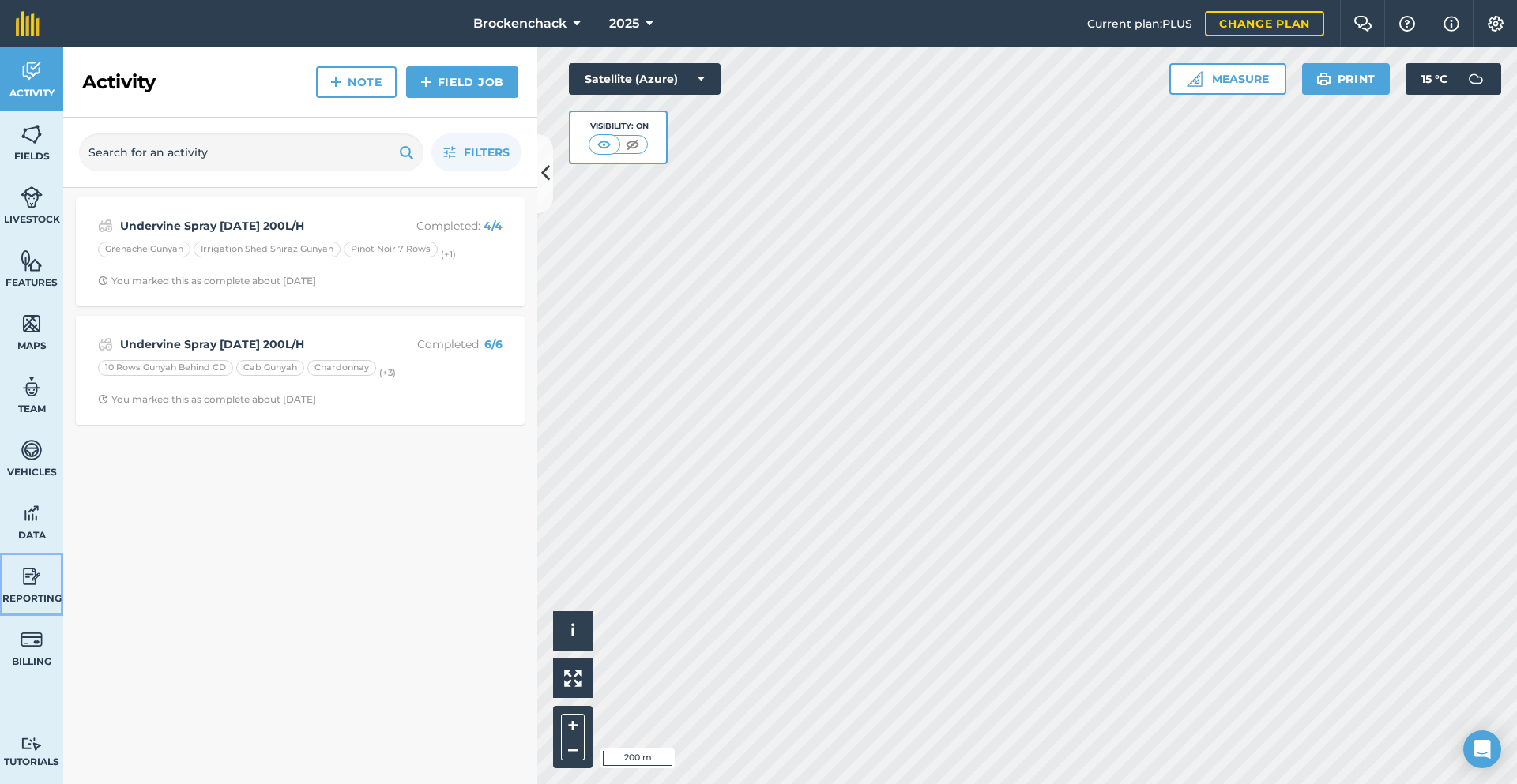
click at [12, 584] on link "Reporting" at bounding box center [31, 584] width 64 height 63
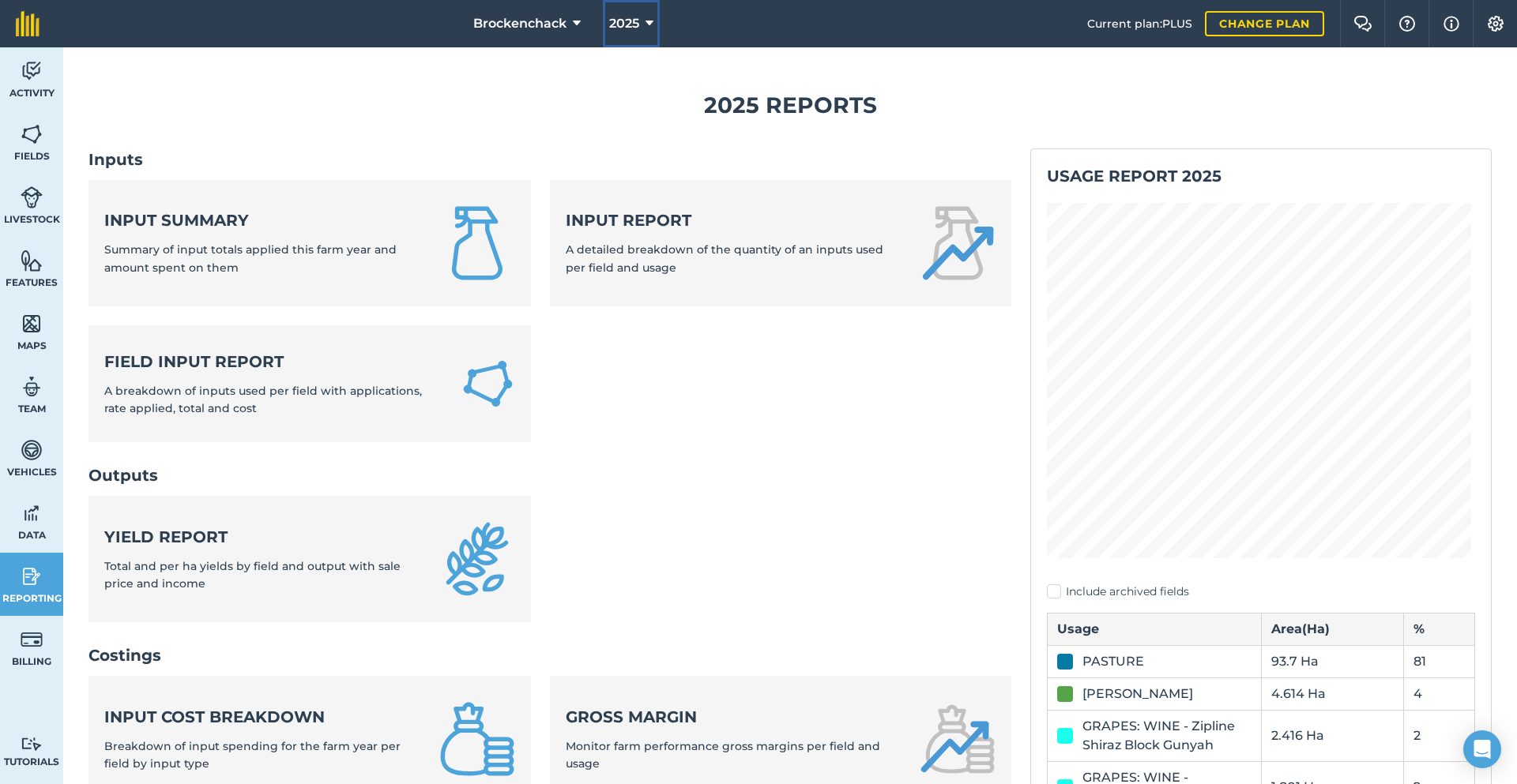
click at [651, 21] on icon at bounding box center [649, 23] width 8 height 19
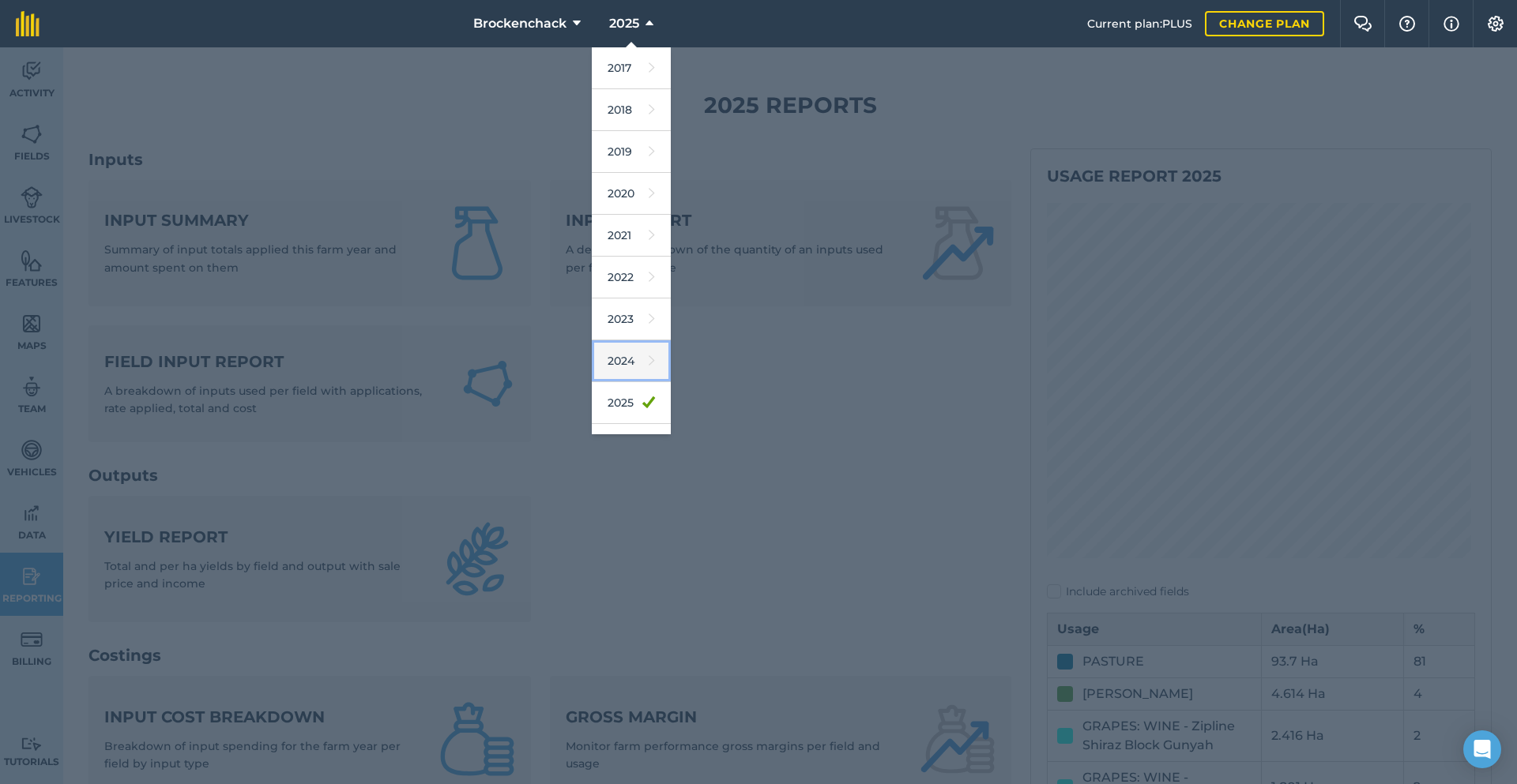
click at [634, 366] on link "2024" at bounding box center [631, 361] width 79 height 41
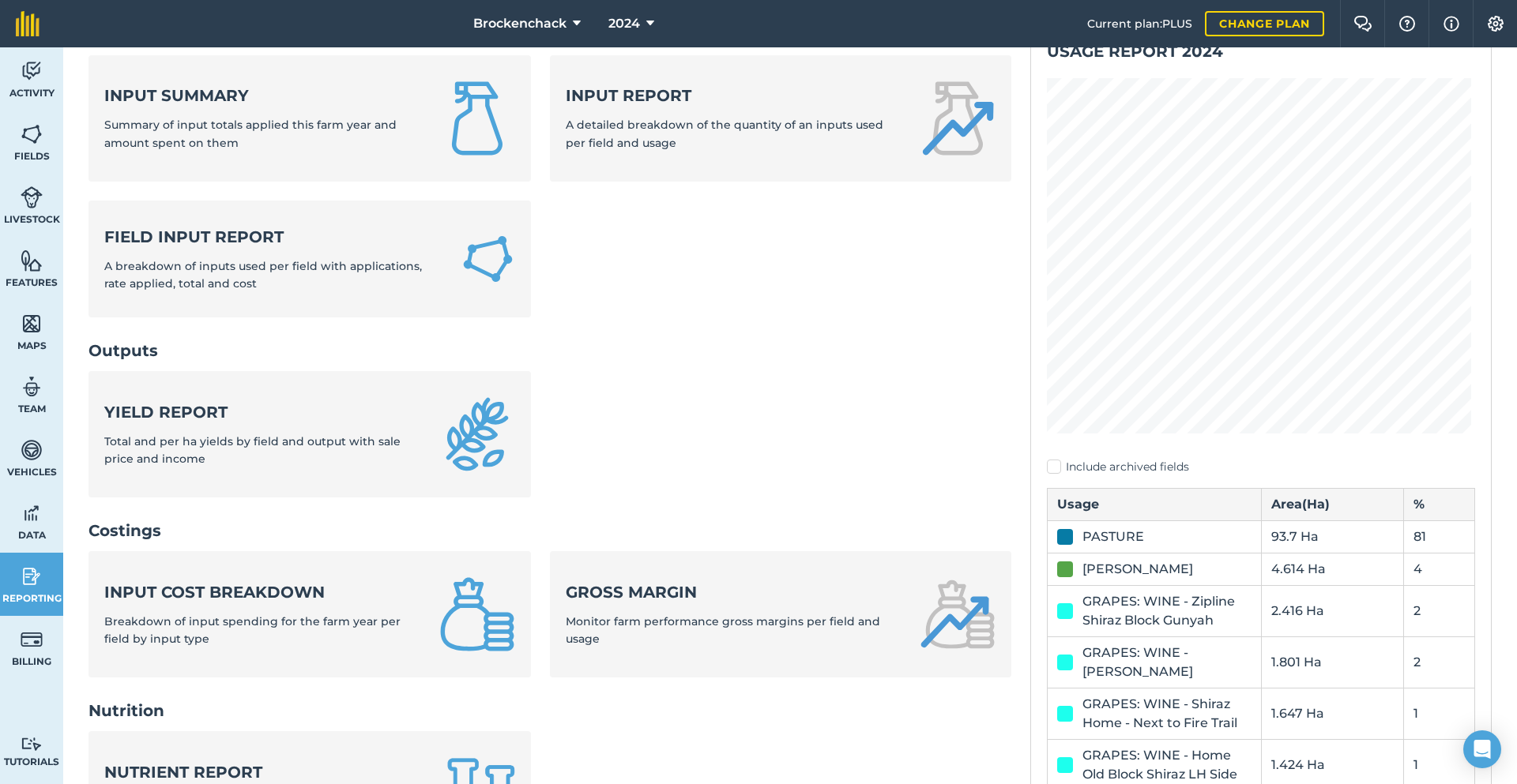
scroll to position [553, 0]
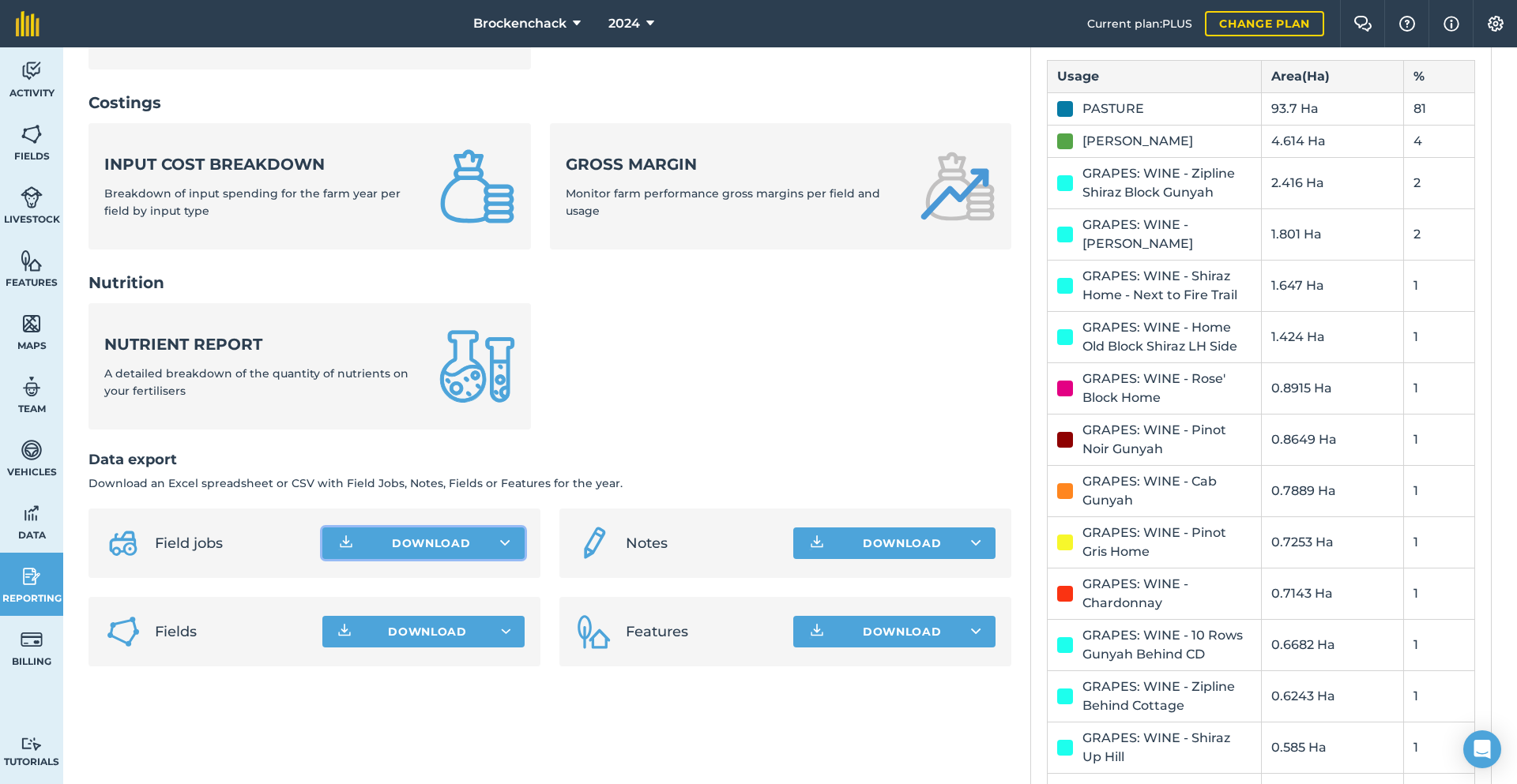
click at [464, 537] on button "Download" at bounding box center [423, 543] width 203 height 31
click at [471, 571] on link "Field jobs CSV file" at bounding box center [423, 579] width 198 height 35
click at [432, 544] on button "Download" at bounding box center [423, 543] width 203 height 31
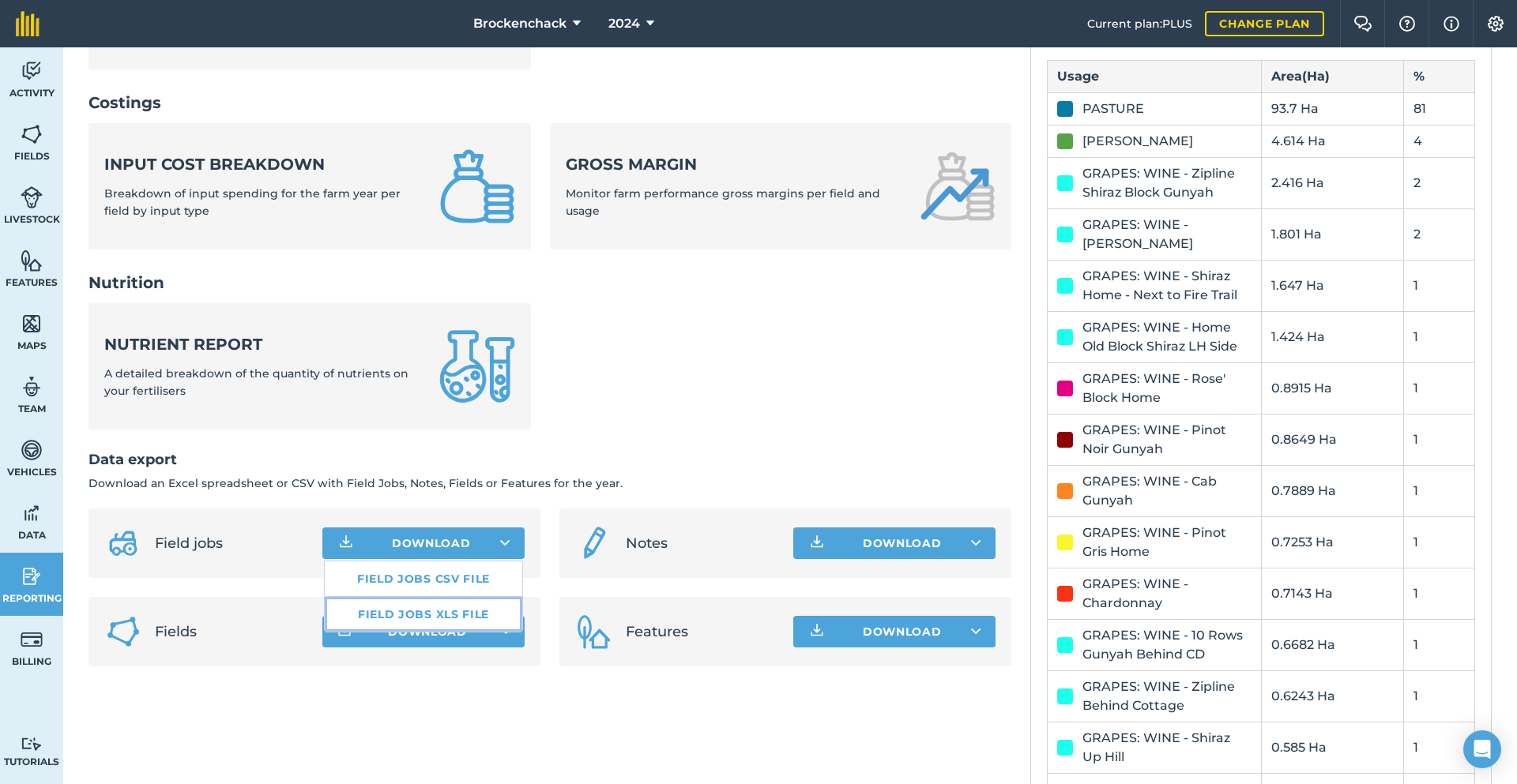
click at [394, 622] on link "Field jobs XLS file" at bounding box center [423, 615] width 198 height 35
click at [27, 80] on img at bounding box center [31, 71] width 22 height 24
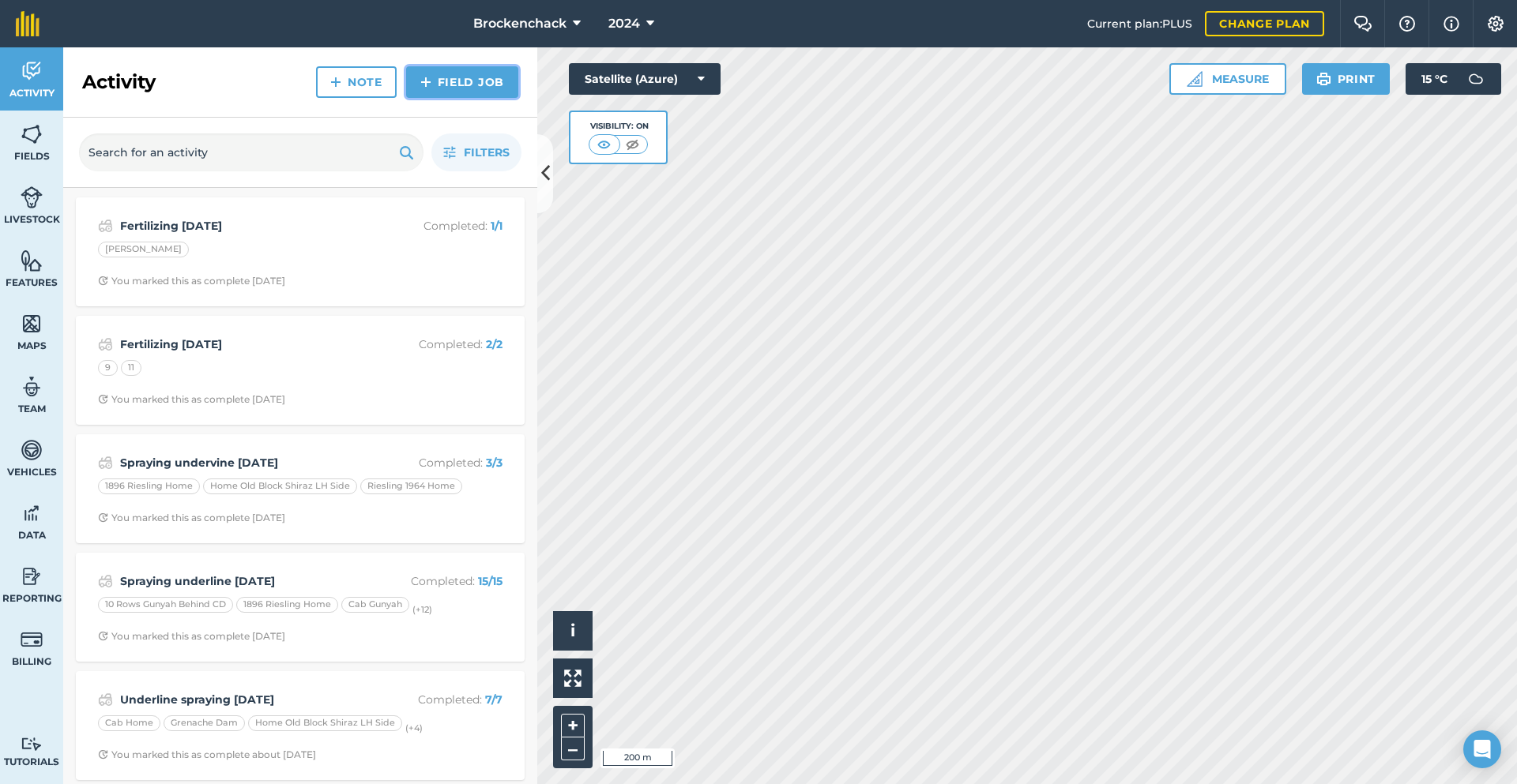
click at [457, 76] on link "Field Job" at bounding box center [462, 82] width 112 height 31
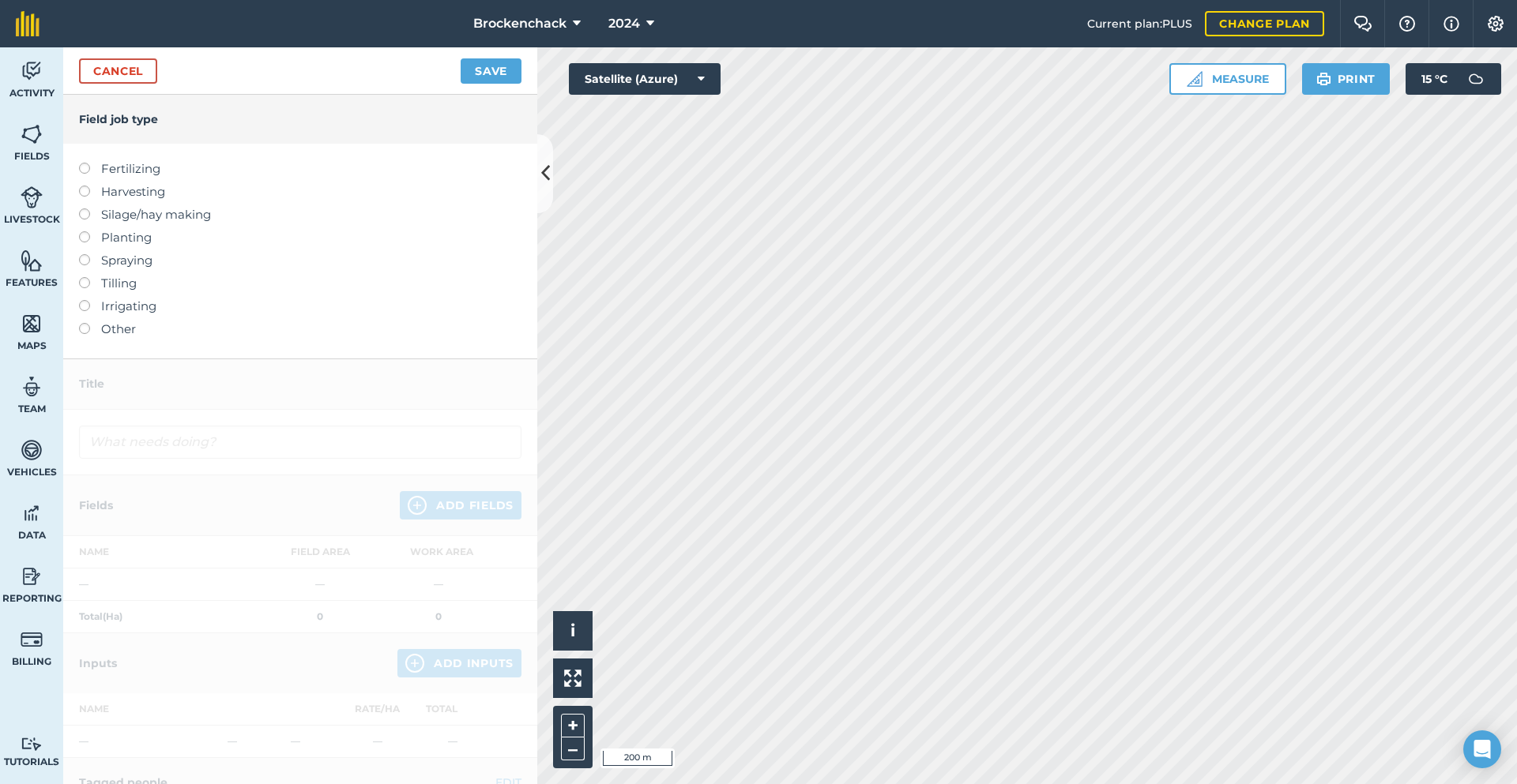
click at [122, 266] on label "Spraying" at bounding box center [300, 260] width 443 height 19
type input "Spraying"
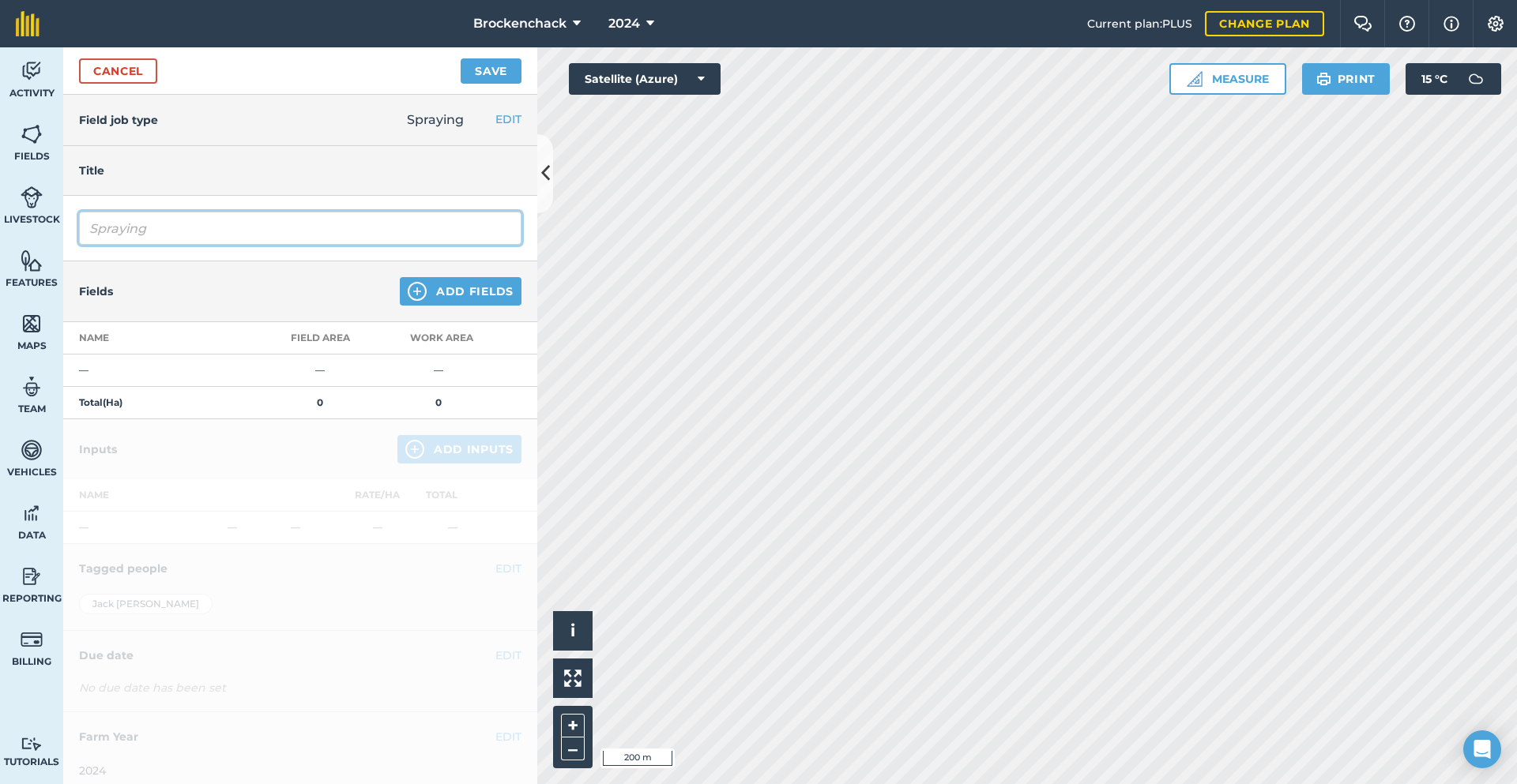
click at [291, 232] on input "Spraying" at bounding box center [300, 228] width 443 height 33
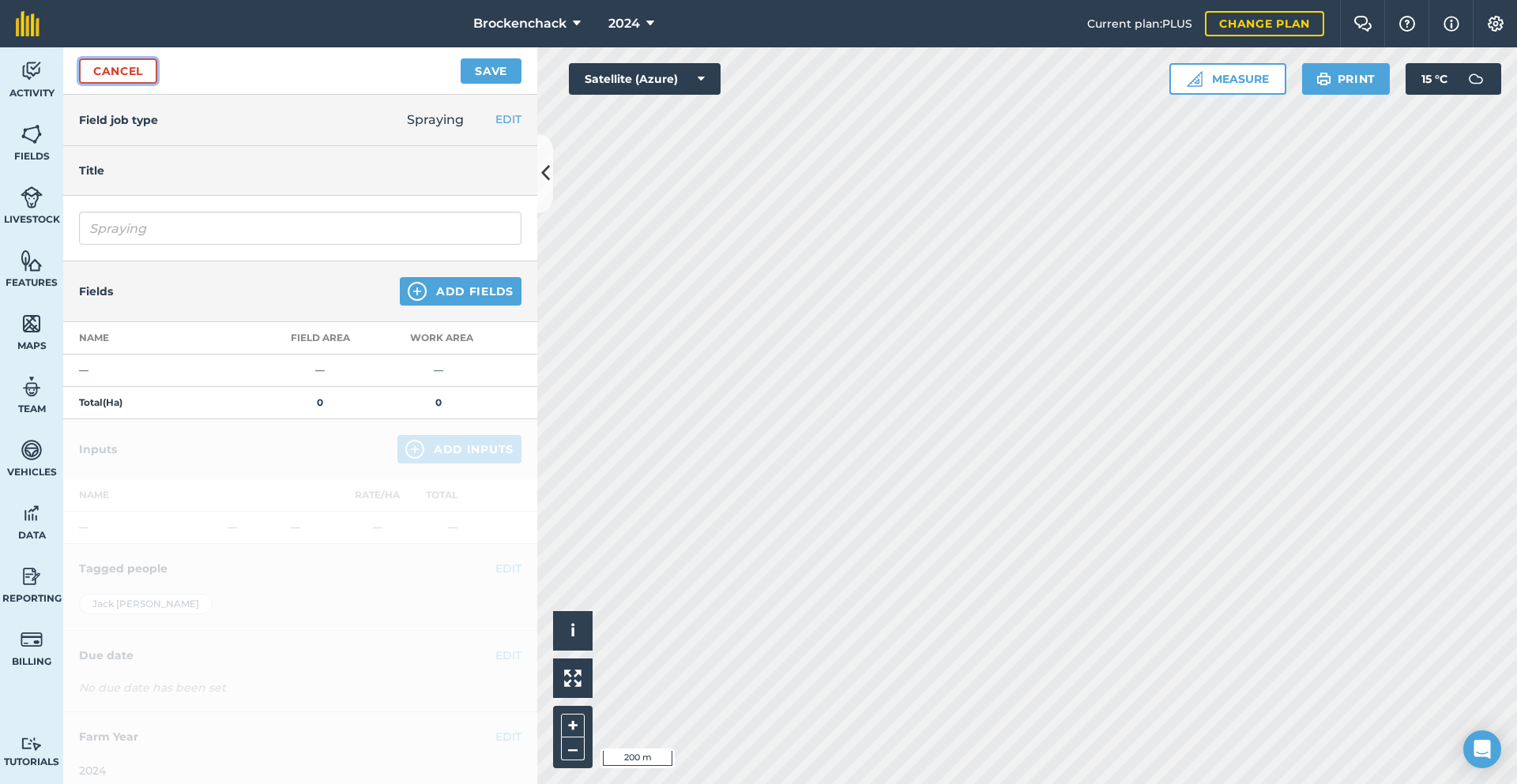
click at [107, 75] on link "Cancel" at bounding box center [118, 71] width 78 height 25
